Goal: Information Seeking & Learning: Compare options

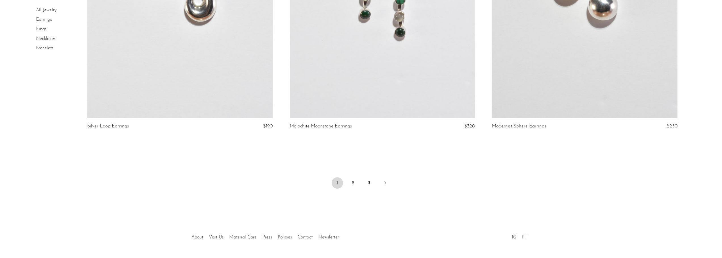
scroll to position [3339, 0]
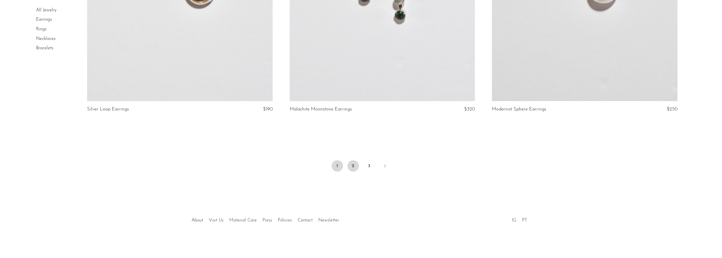
click at [352, 167] on link "2" at bounding box center [352, 165] width 11 height 11
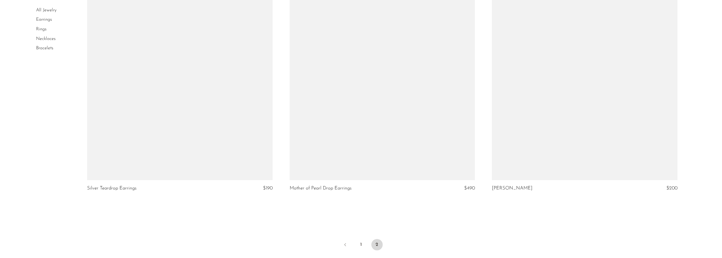
scroll to position [3033, 0]
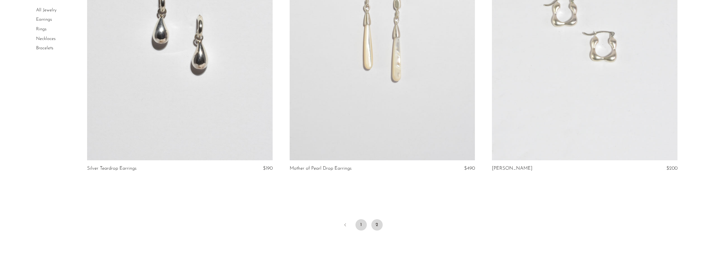
click at [360, 225] on link "1" at bounding box center [360, 224] width 11 height 11
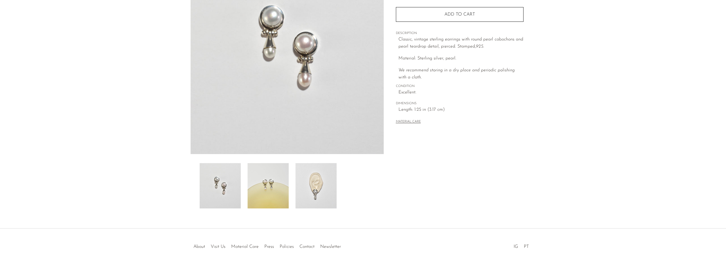
scroll to position [111, 0]
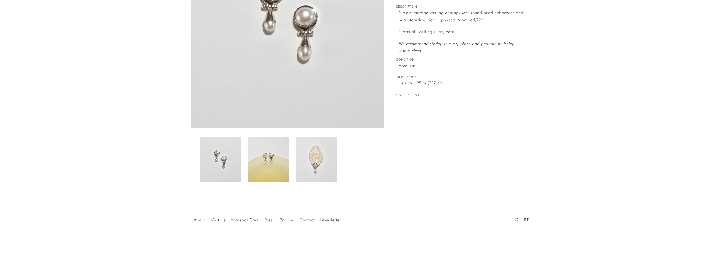
click at [320, 164] on img at bounding box center [315, 159] width 41 height 45
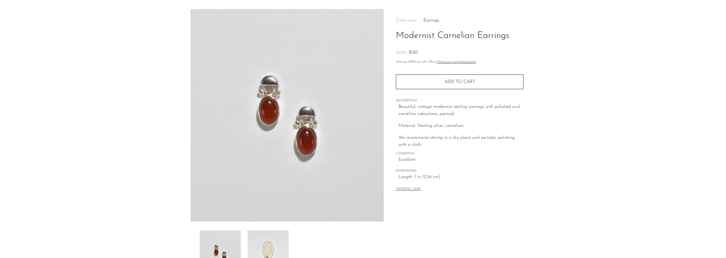
scroll to position [111, 0]
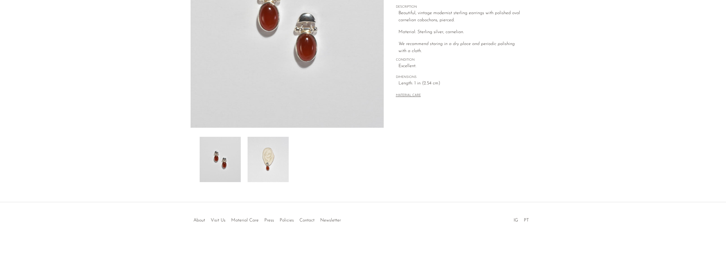
click at [265, 151] on img at bounding box center [267, 159] width 41 height 45
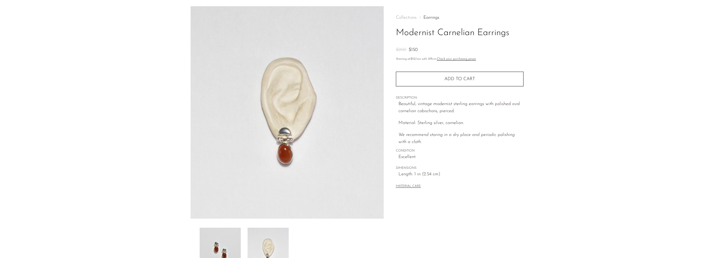
scroll to position [0, 0]
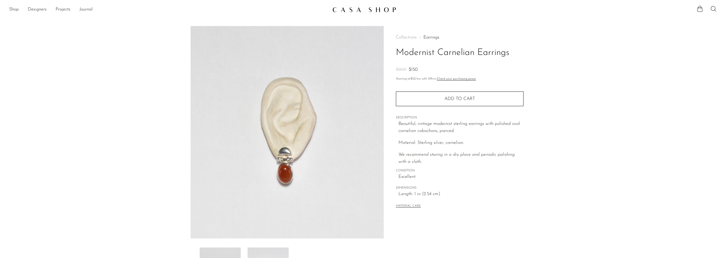
click at [304, 119] on img at bounding box center [287, 132] width 193 height 213
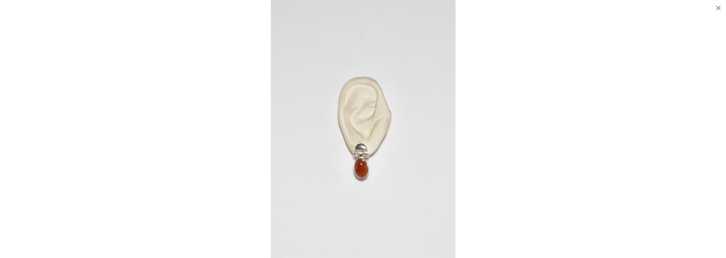
click at [357, 160] on img at bounding box center [363, 129] width 185 height 258
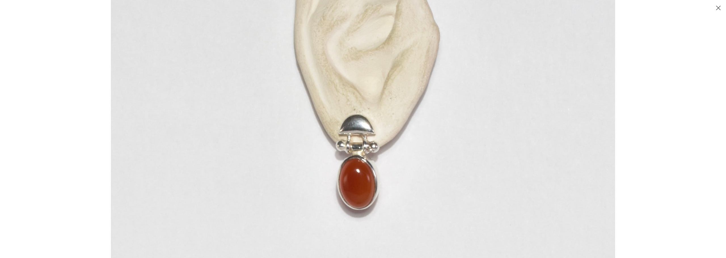
click at [222, 58] on img at bounding box center [363, 75] width 504 height 706
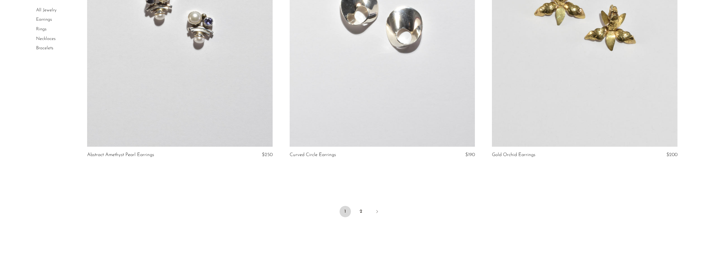
scroll to position [3339, 0]
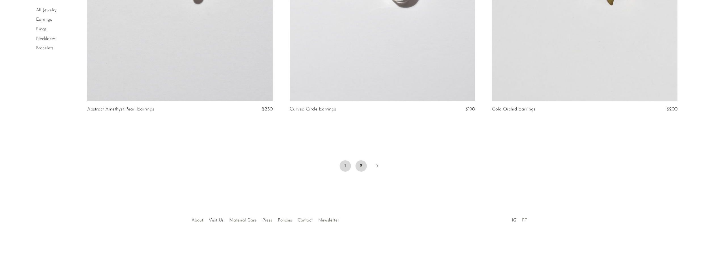
click at [359, 164] on link "2" at bounding box center [360, 165] width 11 height 11
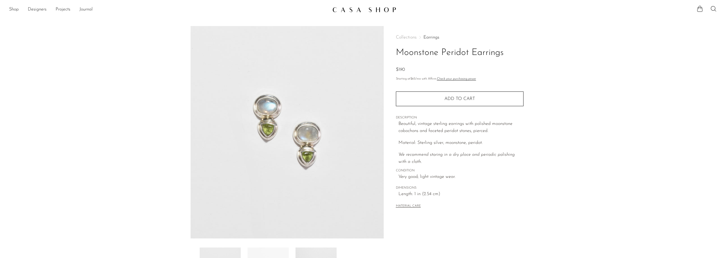
scroll to position [111, 0]
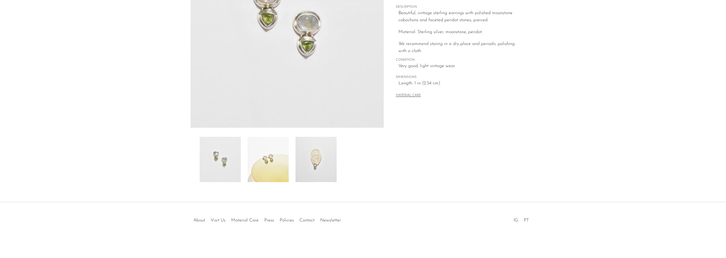
click at [278, 152] on img at bounding box center [267, 159] width 41 height 45
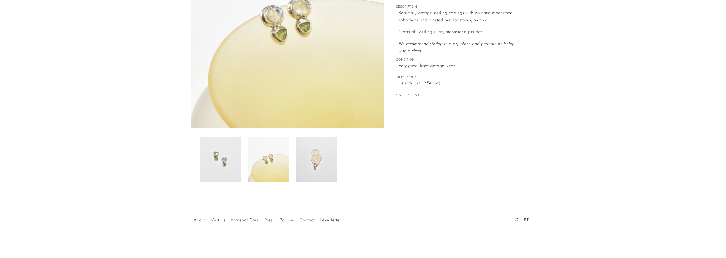
click at [308, 158] on img at bounding box center [315, 159] width 41 height 45
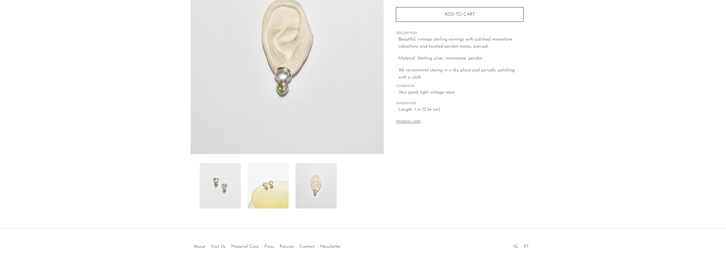
scroll to position [54, 0]
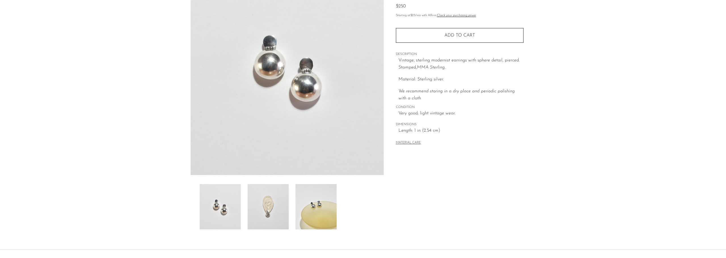
scroll to position [111, 0]
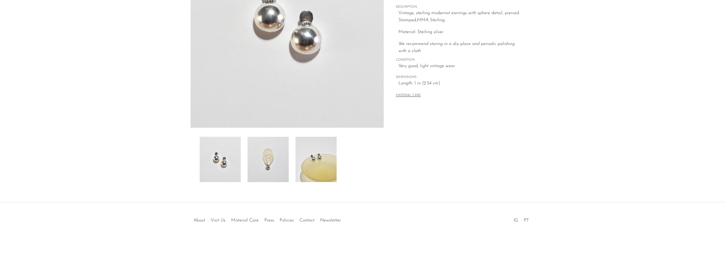
click at [281, 178] on img at bounding box center [267, 159] width 41 height 45
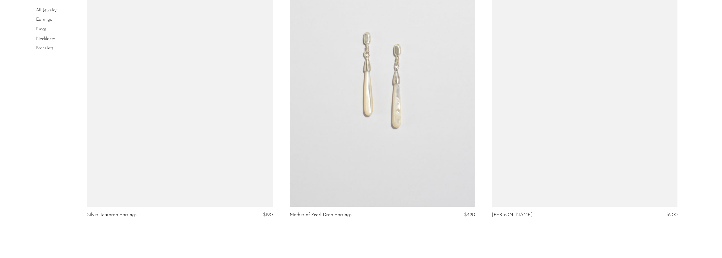
scroll to position [3093, 0]
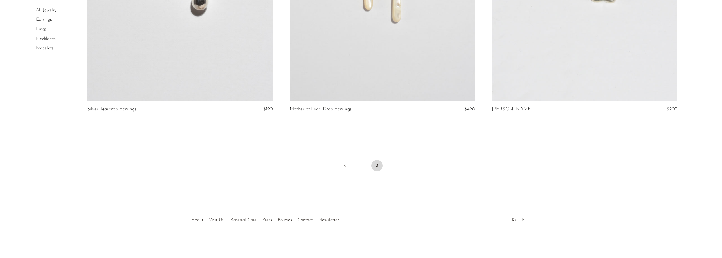
click at [44, 18] on link "Earrings" at bounding box center [44, 20] width 16 height 5
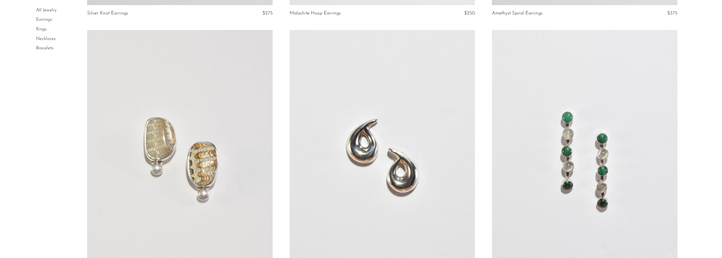
scroll to position [2637, 0]
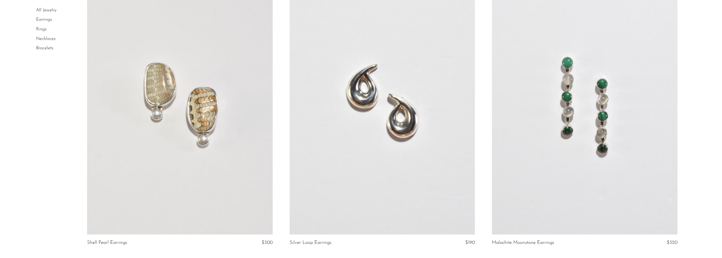
click at [221, 141] on link at bounding box center [179, 104] width 185 height 259
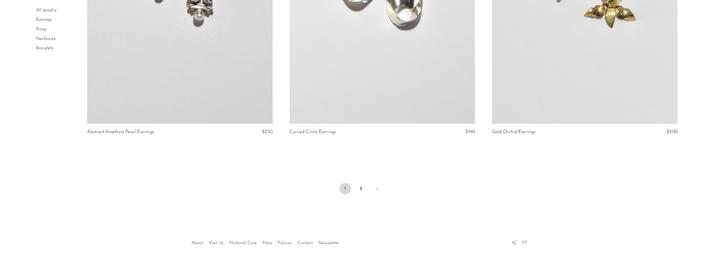
scroll to position [3339, 0]
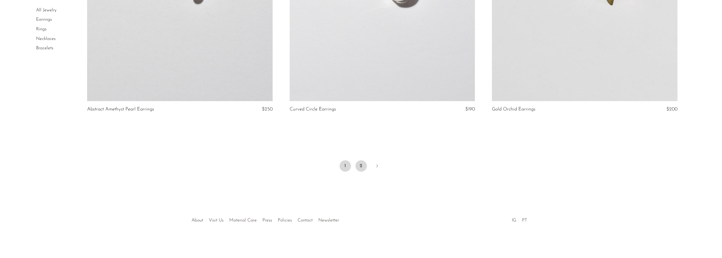
click at [361, 166] on link "2" at bounding box center [360, 165] width 11 height 11
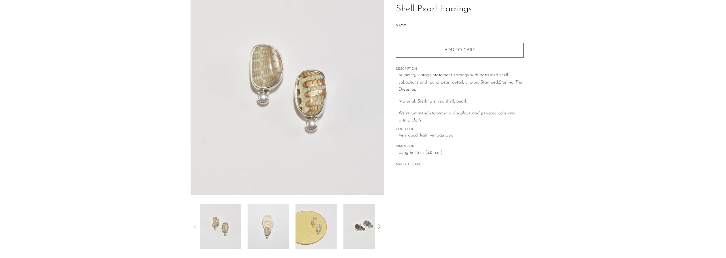
scroll to position [85, 0]
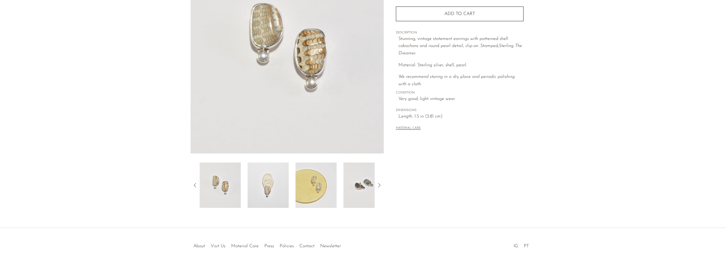
click at [266, 184] on img at bounding box center [267, 185] width 41 height 45
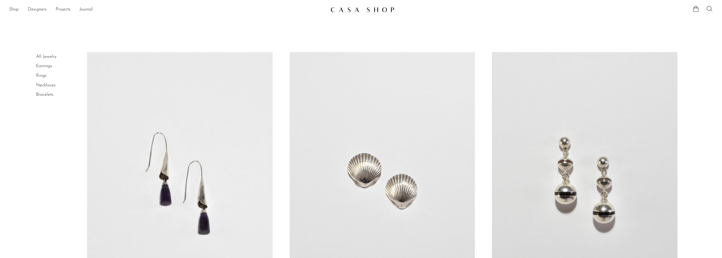
click at [336, 134] on link at bounding box center [381, 181] width 185 height 259
click at [15, 8] on link "Shop" at bounding box center [14, 9] width 10 height 7
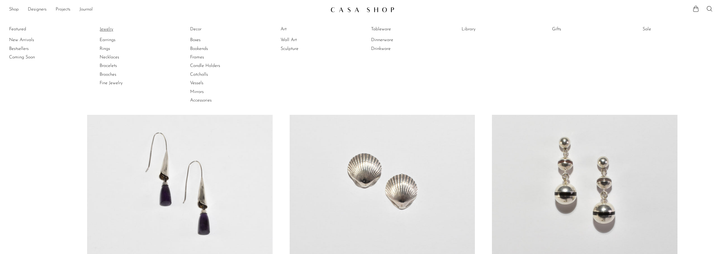
click at [109, 30] on link "Jewelry" at bounding box center [121, 29] width 43 height 6
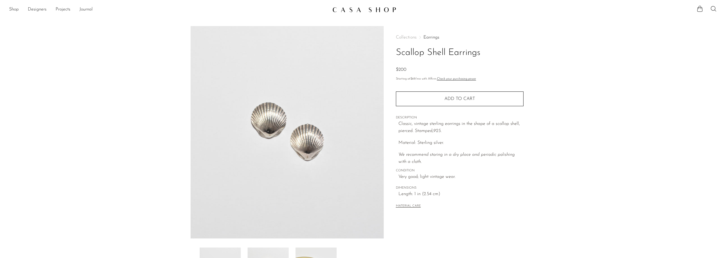
scroll to position [111, 0]
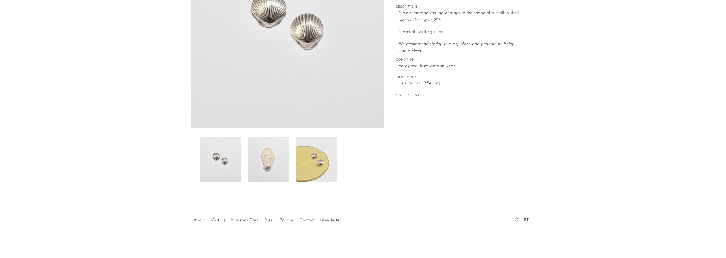
click at [276, 156] on img at bounding box center [267, 159] width 41 height 45
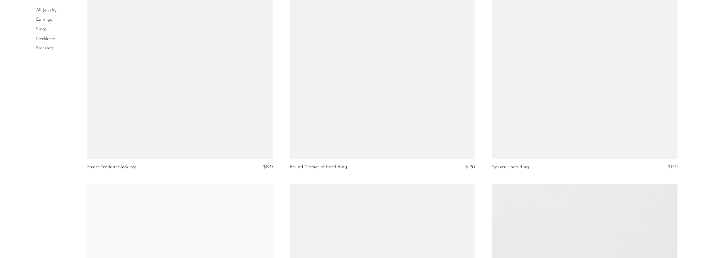
scroll to position [2098, 0]
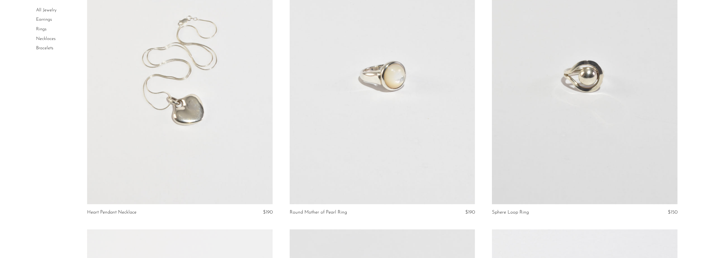
click at [389, 66] on link at bounding box center [381, 74] width 185 height 259
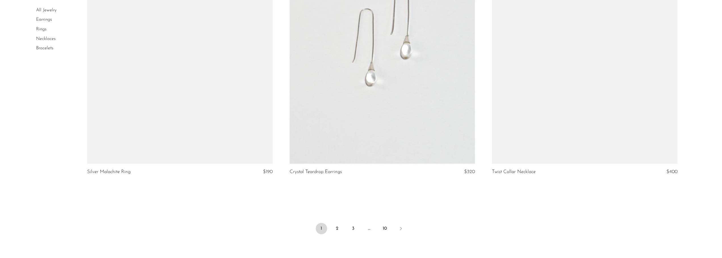
scroll to position [3339, 0]
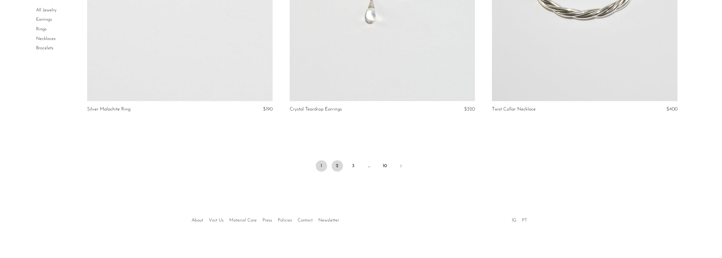
click at [335, 164] on link "2" at bounding box center [336, 165] width 11 height 11
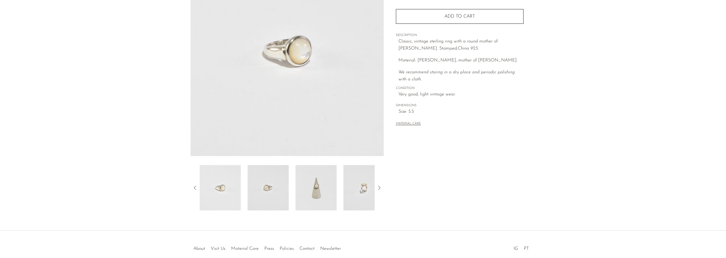
scroll to position [85, 0]
click at [333, 181] on img at bounding box center [315, 185] width 41 height 45
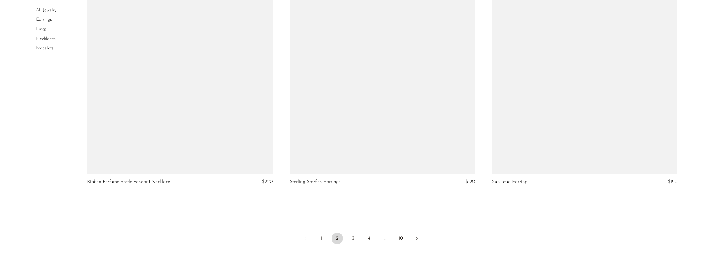
scroll to position [3317, 0]
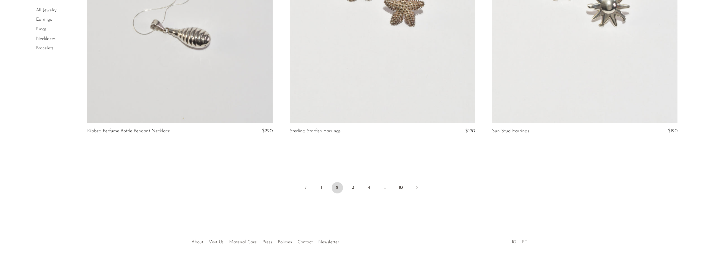
drag, startPoint x: 352, startPoint y: 186, endPoint x: 356, endPoint y: 182, distance: 6.0
click at [352, 186] on link "3" at bounding box center [352, 187] width 11 height 11
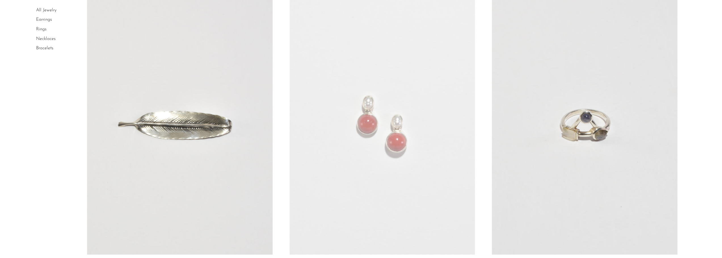
scroll to position [113, 0]
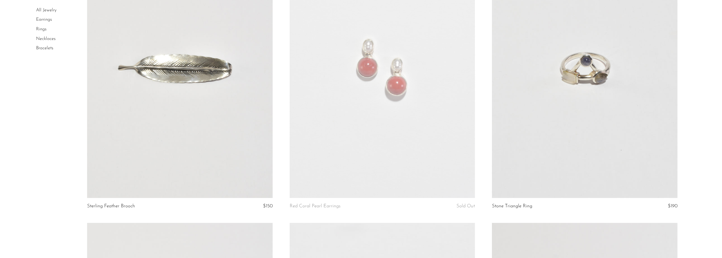
click at [343, 63] on link at bounding box center [381, 68] width 185 height 259
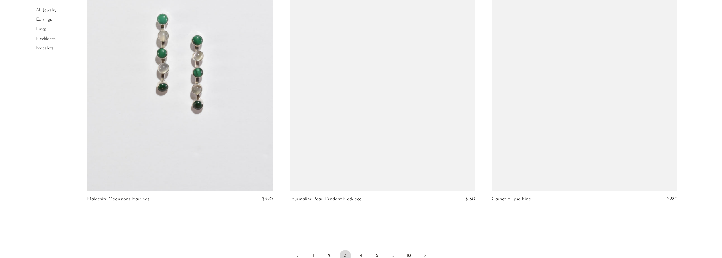
scroll to position [3339, 0]
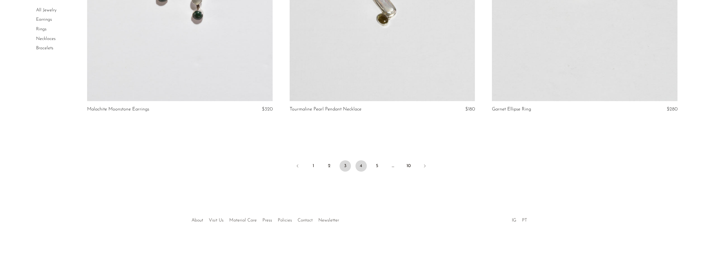
click at [359, 165] on link "4" at bounding box center [360, 165] width 11 height 11
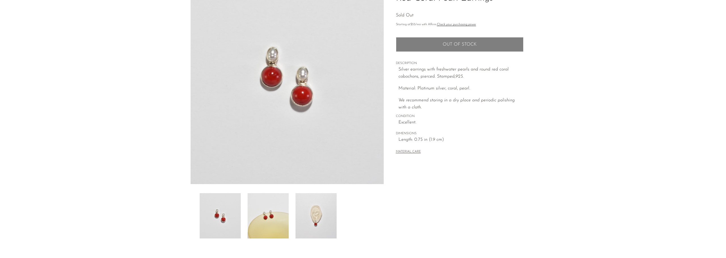
scroll to position [111, 0]
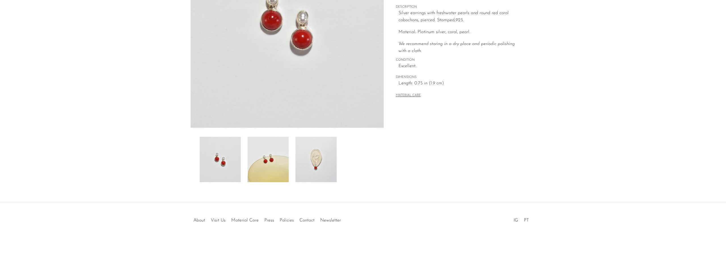
click at [280, 160] on img at bounding box center [267, 159] width 41 height 45
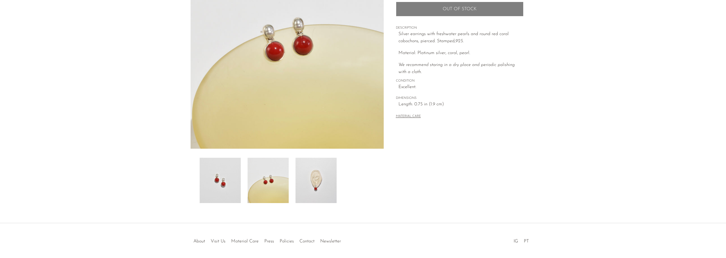
scroll to position [82, 0]
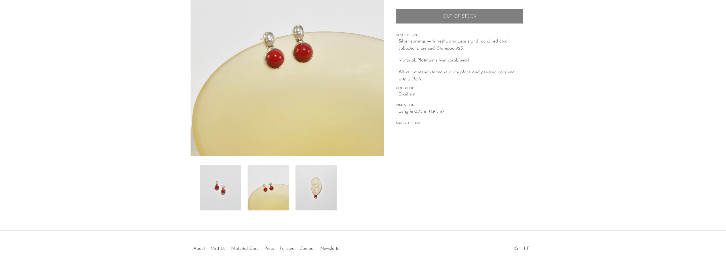
click at [296, 194] on img at bounding box center [315, 187] width 41 height 45
